Goal: Task Accomplishment & Management: Complete application form

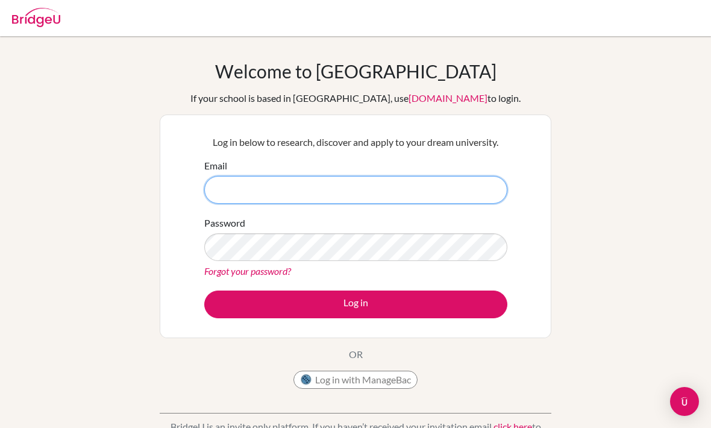
type input "[EMAIL_ADDRESS][DOMAIN_NAME]"
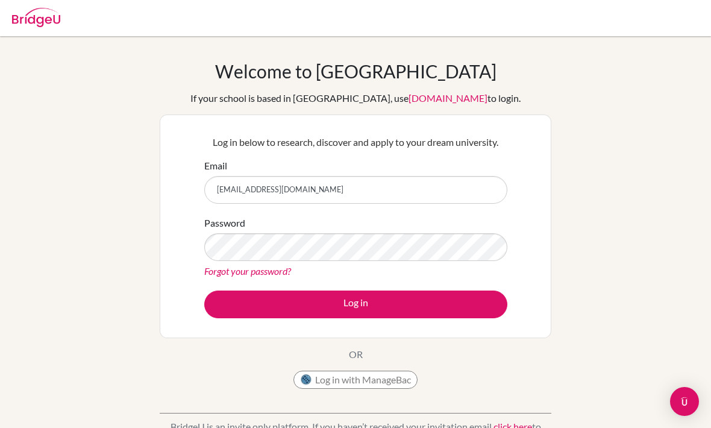
click at [356, 304] on button "Log in" at bounding box center [355, 304] width 303 height 28
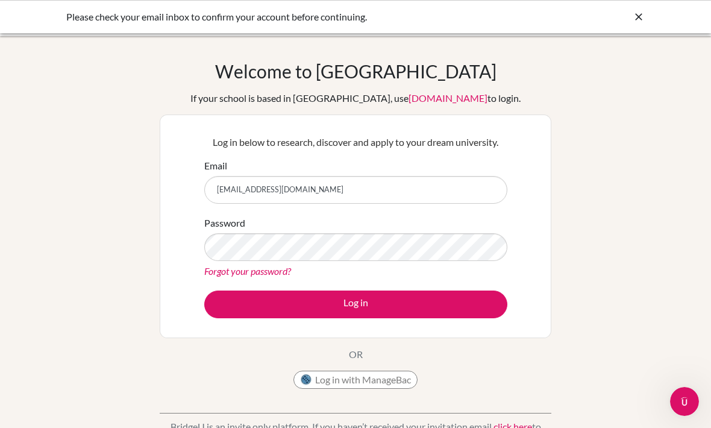
click at [439, 311] on button "Log in" at bounding box center [355, 304] width 303 height 28
click at [662, 182] on div "Welcome to BridgeU If your school is based in China, use app.bridge-u.com.cn to…" at bounding box center [355, 257] width 711 height 394
click at [636, 26] on div "Please check your email inbox to confirm your account before continuing." at bounding box center [355, 16] width 711 height 33
click at [634, 19] on icon at bounding box center [639, 17] width 12 height 12
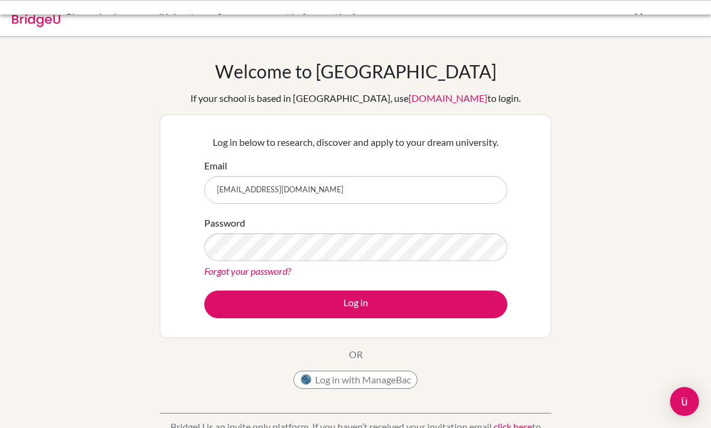
click at [636, 10] on div at bounding box center [355, 18] width 699 height 36
